Goal: Transaction & Acquisition: Purchase product/service

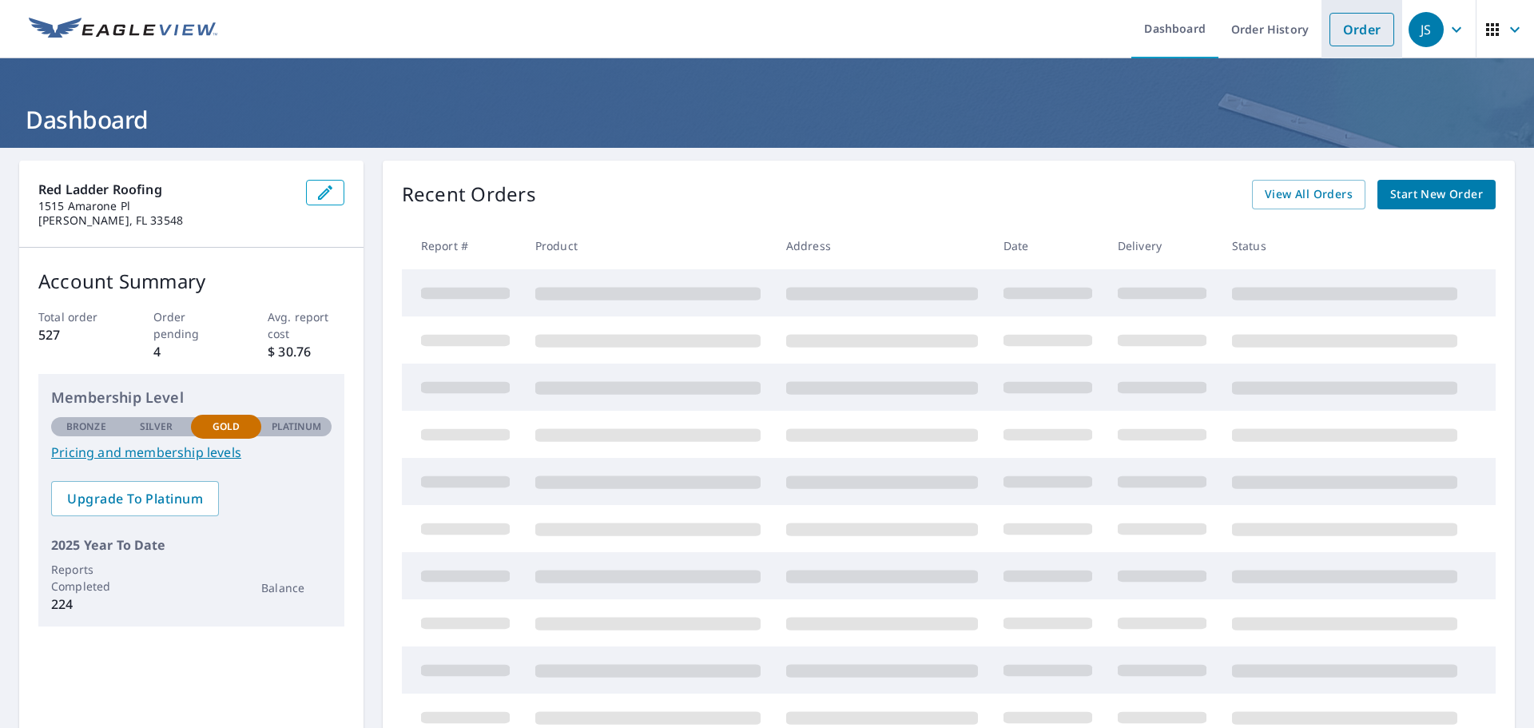
click at [1333, 31] on link "Order" at bounding box center [1362, 30] width 65 height 34
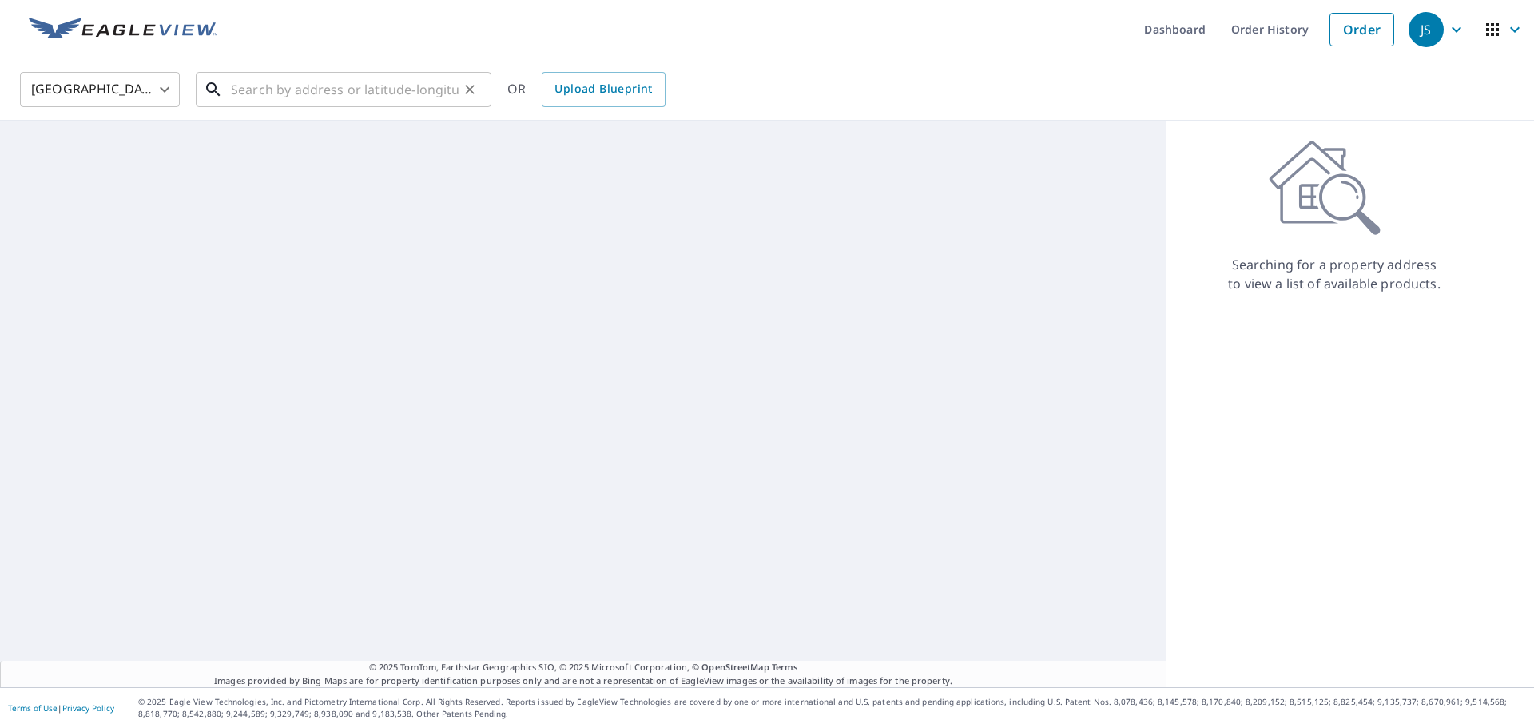
click at [319, 87] on input "text" at bounding box center [345, 89] width 228 height 45
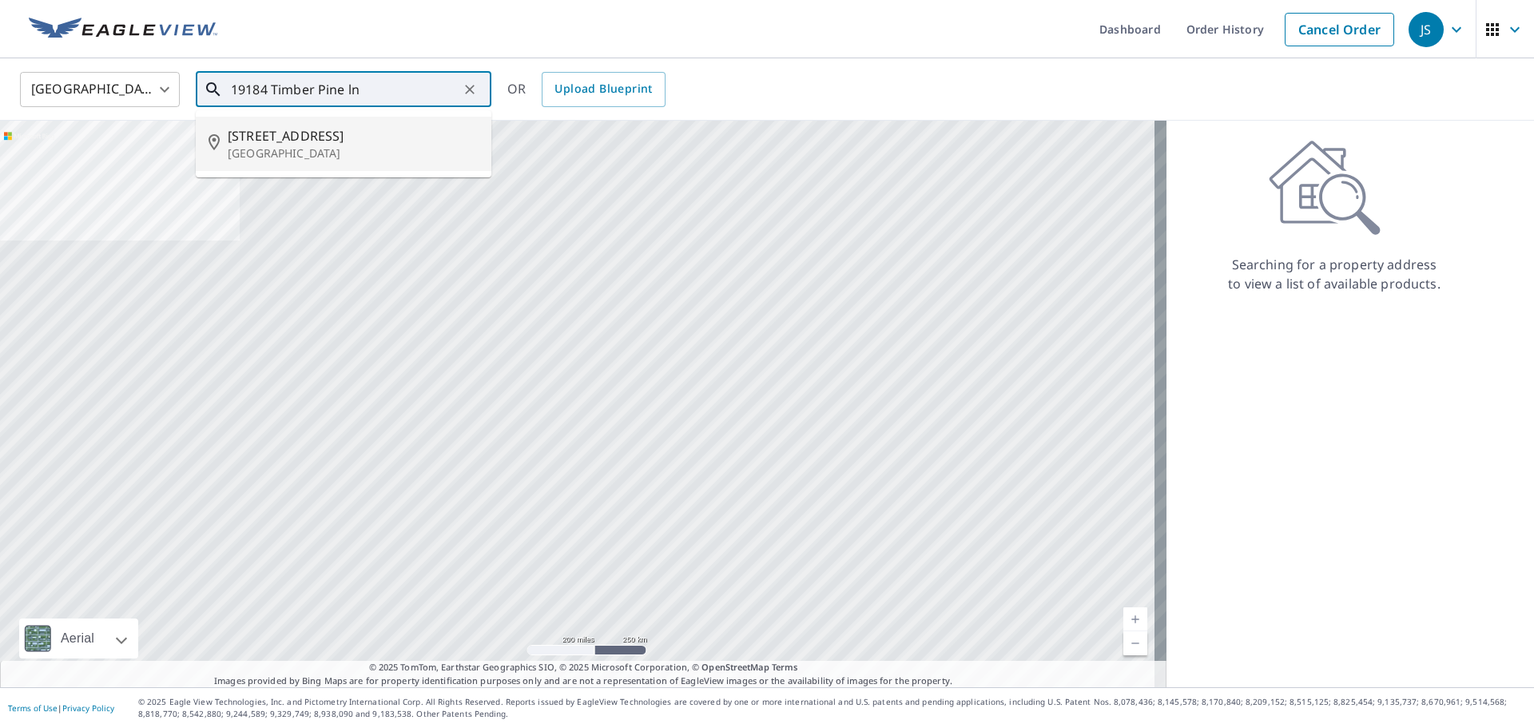
click at [311, 145] on p "[GEOGRAPHIC_DATA]" at bounding box center [353, 153] width 251 height 16
type input "[STREET_ADDRESS]"
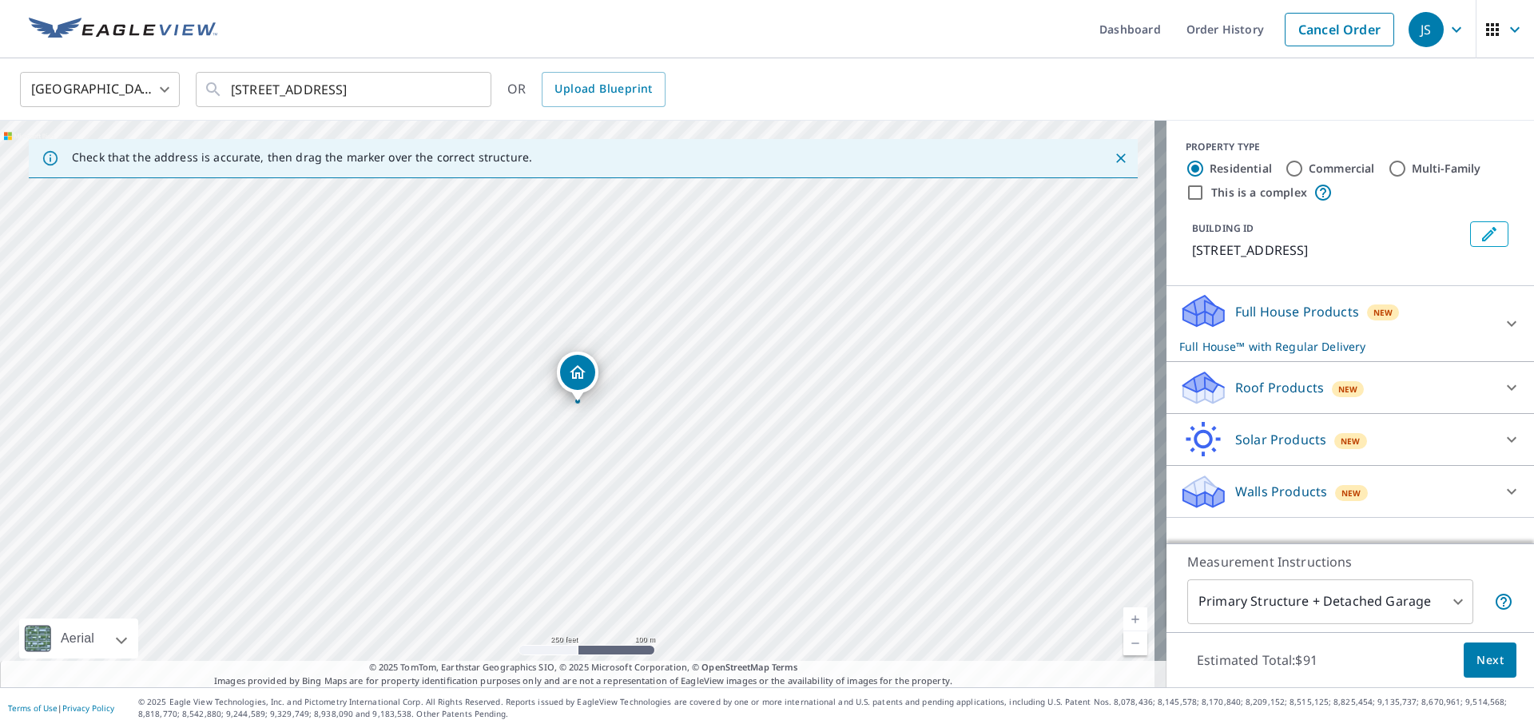
click at [1280, 381] on p "Roof Products" at bounding box center [1279, 387] width 89 height 19
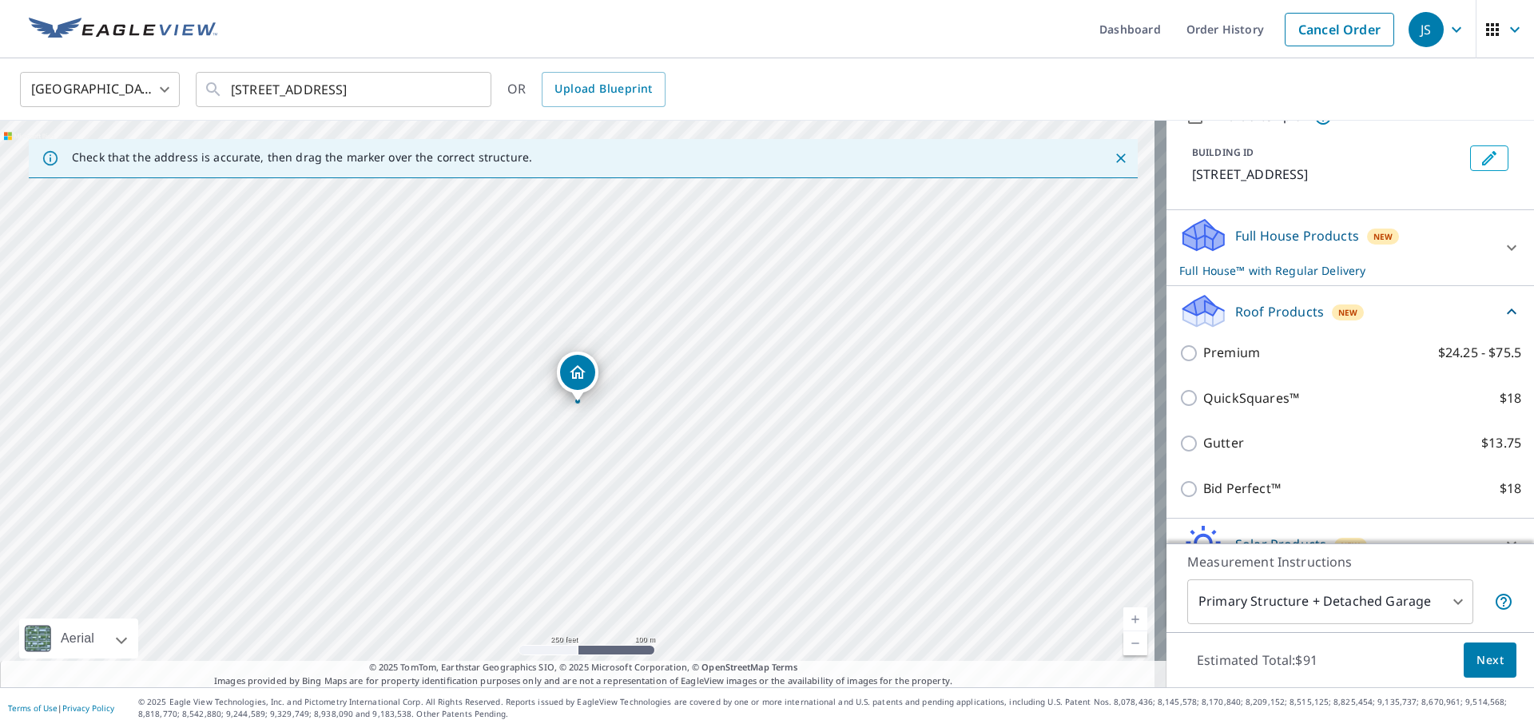
scroll to position [75, 0]
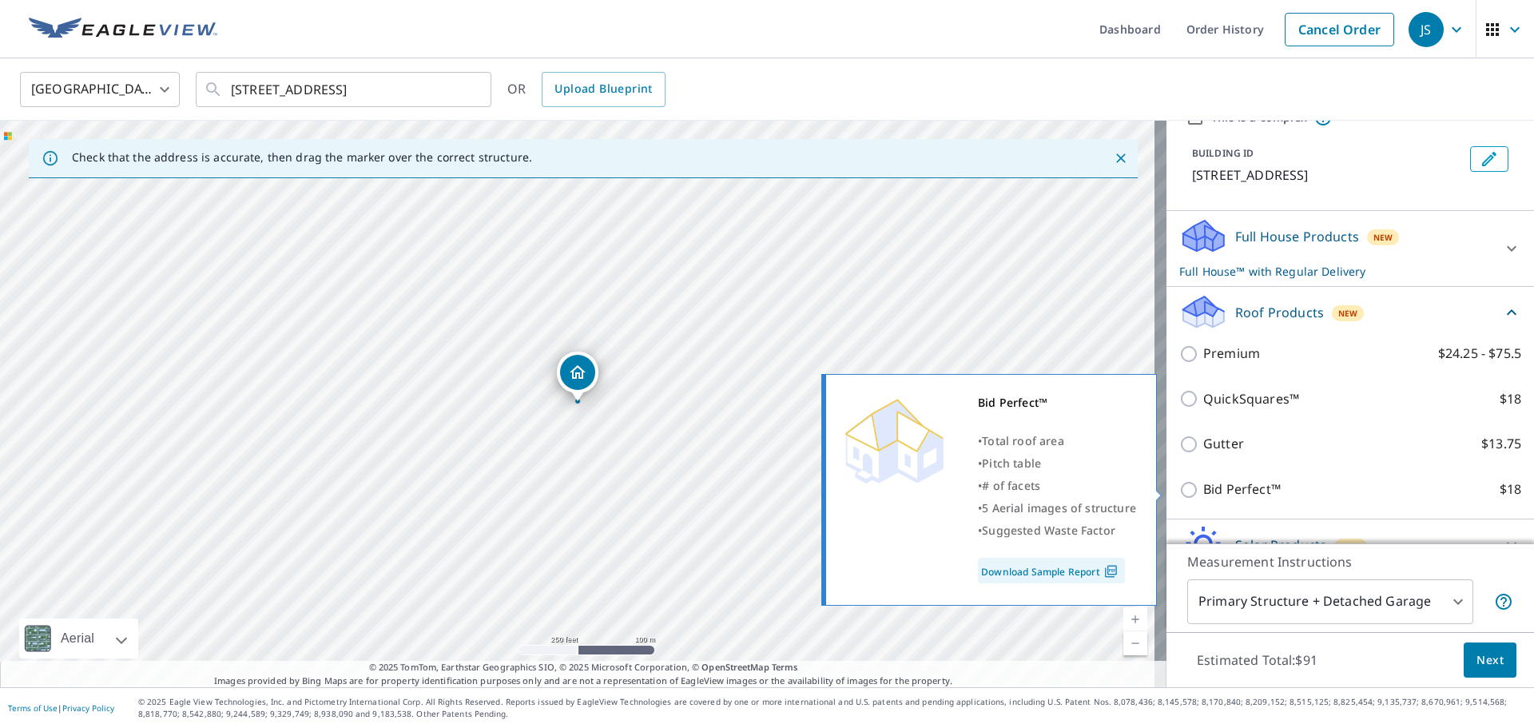
click at [1179, 491] on input "Bid Perfect™ $18" at bounding box center [1191, 489] width 24 height 19
checkbox input "true"
checkbox input "false"
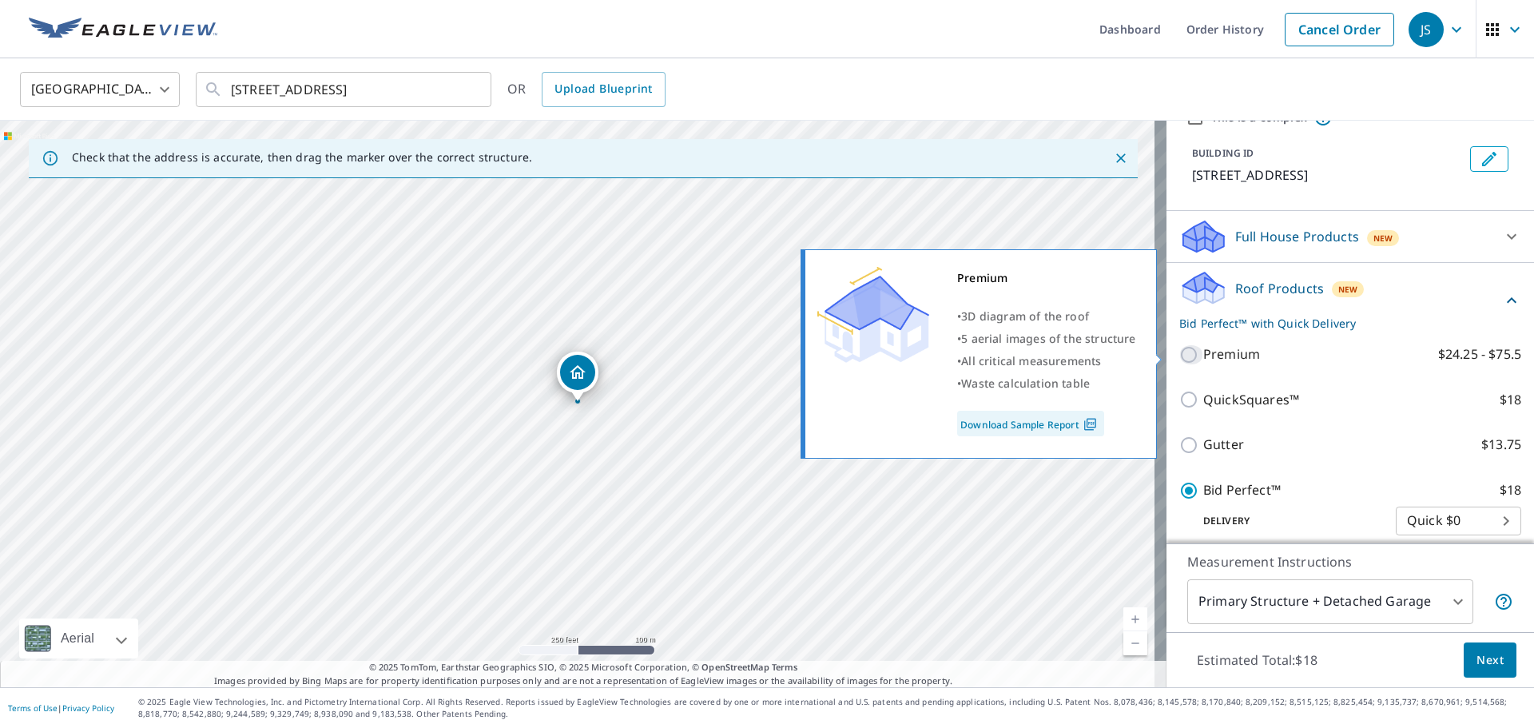
click at [1179, 352] on input "Premium $24.25 - $75.5" at bounding box center [1191, 354] width 24 height 19
checkbox input "true"
checkbox input "false"
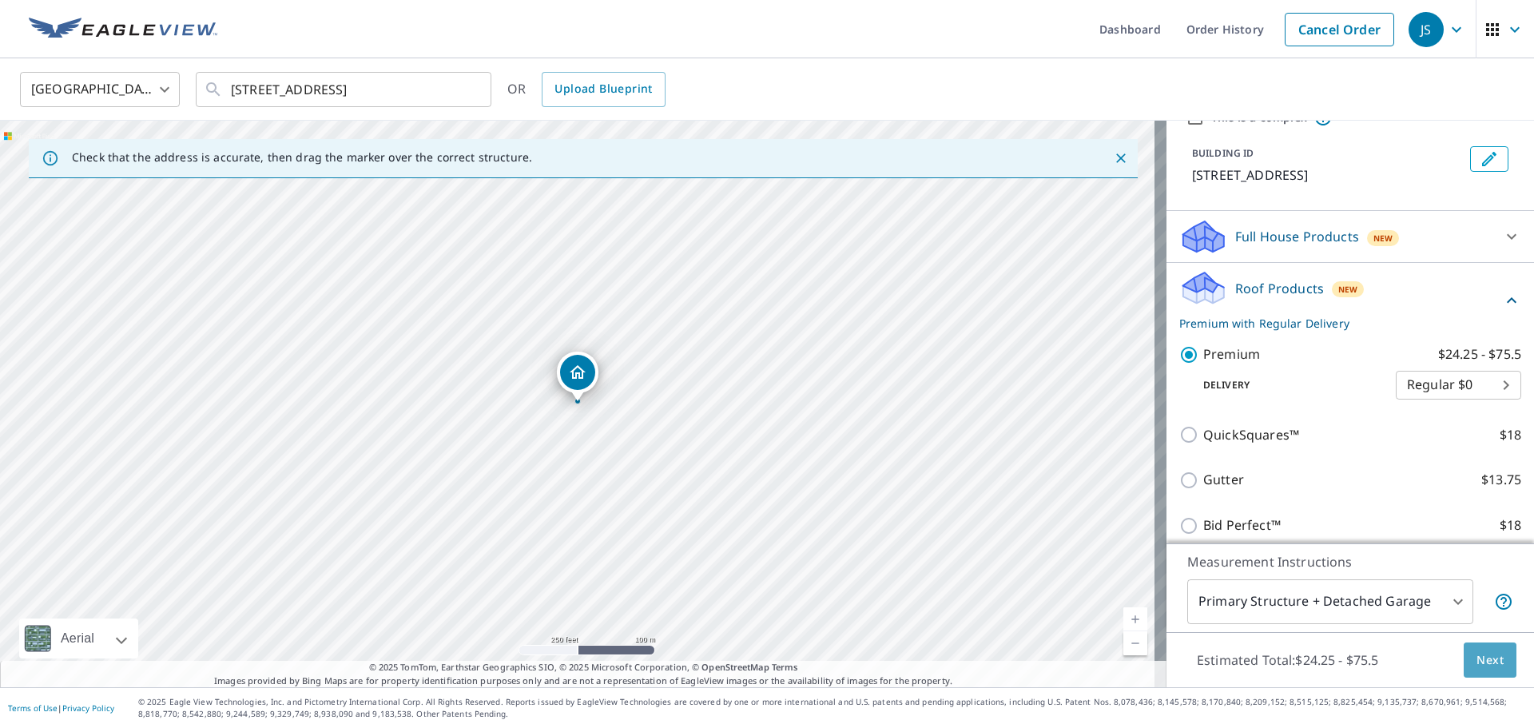
click at [1480, 654] on span "Next" at bounding box center [1490, 660] width 27 height 20
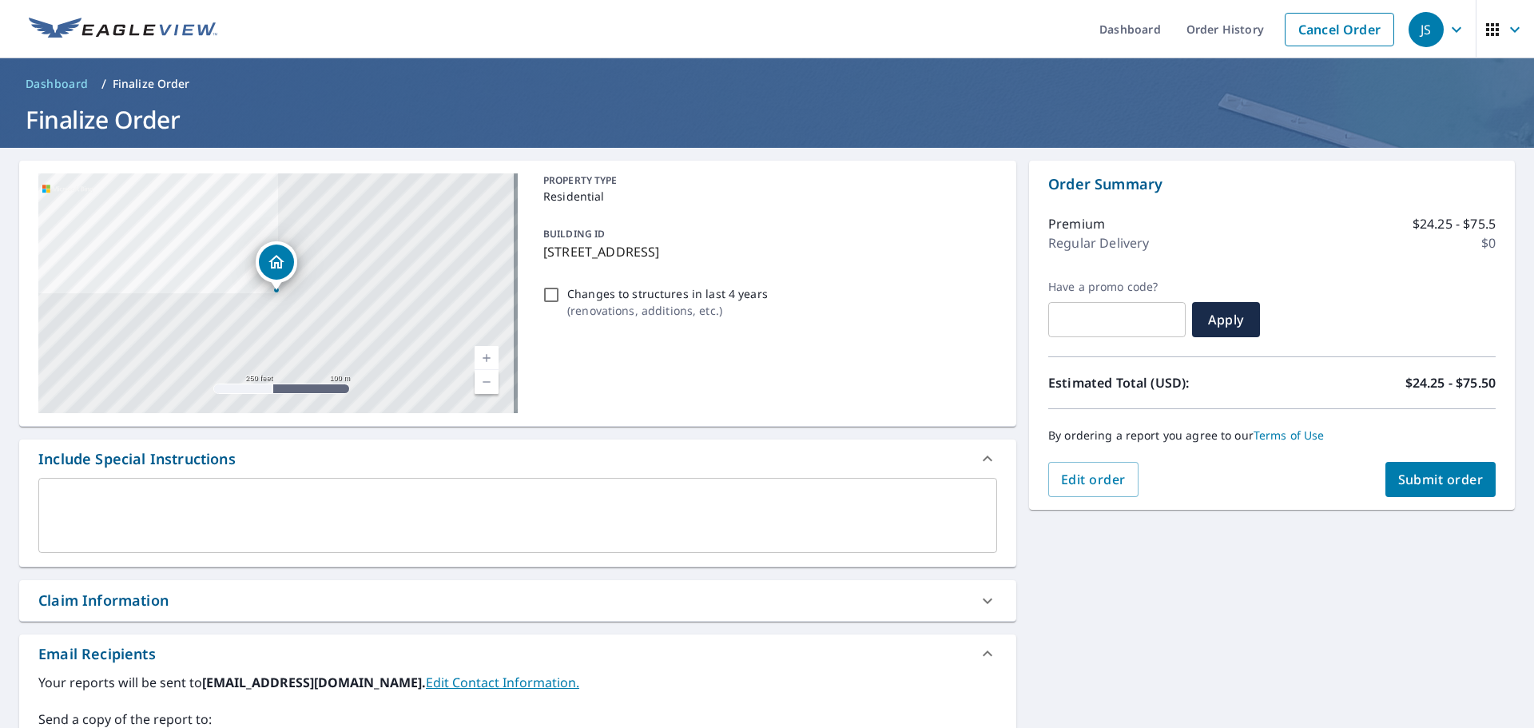
click at [1438, 479] on span "Submit order" at bounding box center [1440, 480] width 85 height 18
